Goal: Transaction & Acquisition: Obtain resource

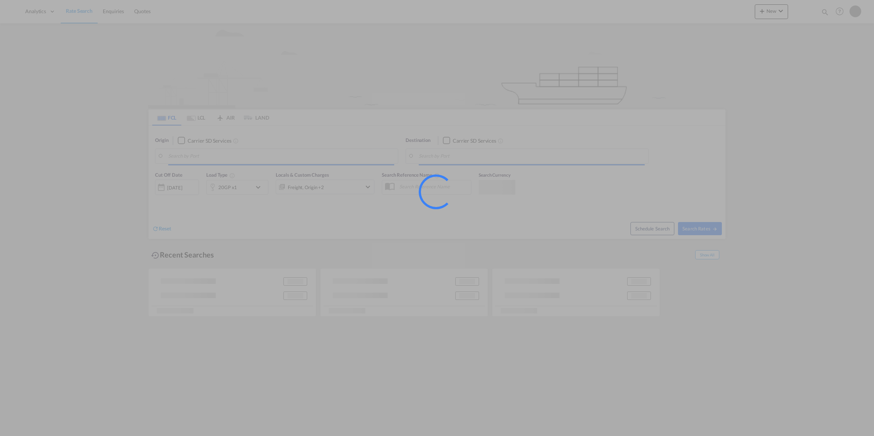
type input "Nanchang, JX, CNKHN"
type input "Fos-[GEOGRAPHIC_DATA], [GEOGRAPHIC_DATA]"
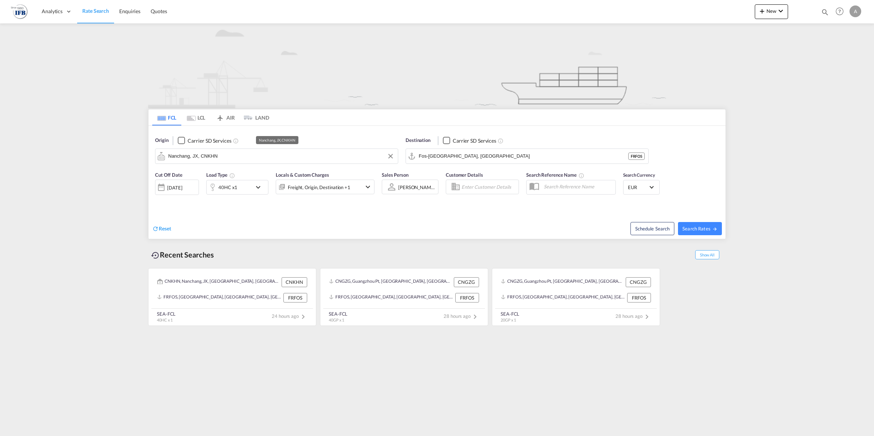
click at [238, 156] on input "Nanchang, JX, CNKHN" at bounding box center [281, 156] width 226 height 11
click at [198, 173] on div "Shanghai [GEOGRAPHIC_DATA] CNSHA" at bounding box center [224, 177] width 139 height 22
type input "[GEOGRAPHIC_DATA], [GEOGRAPHIC_DATA]"
click at [693, 226] on span "Search Rates" at bounding box center [699, 229] width 35 height 6
type input "CNSHA to FRFOS / 27 Aug 2025"
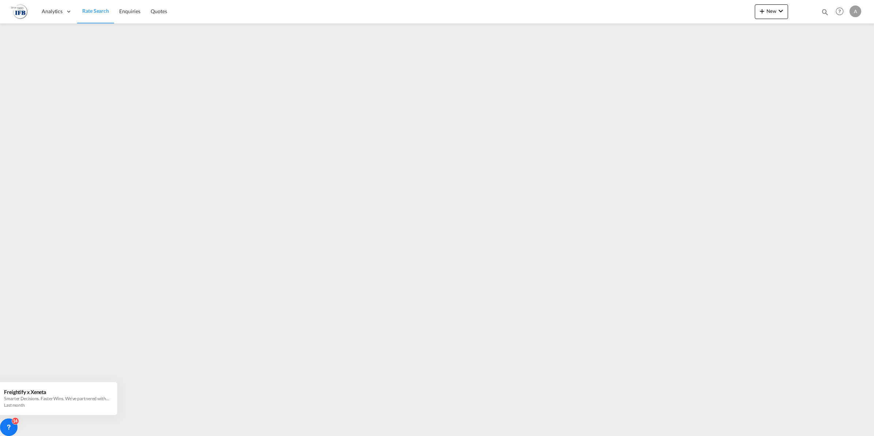
drag, startPoint x: 337, startPoint y: 414, endPoint x: 231, endPoint y: 304, distance: 153.1
click at [231, 304] on iframe at bounding box center [437, 226] width 874 height 407
click at [90, 10] on span "Rate Search" at bounding box center [95, 11] width 27 height 6
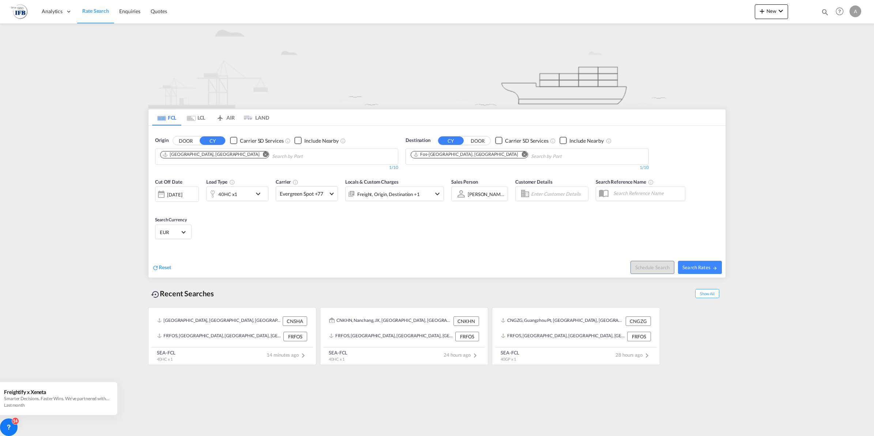
click at [701, 260] on div "Schedule Search Search Rates" at bounding box center [582, 263] width 287 height 28
click at [696, 268] on span "Search Rates" at bounding box center [699, 267] width 35 height 6
type input "CNSHA to FRFOS / 27 Aug 2025"
